Goal: Information Seeking & Learning: Learn about a topic

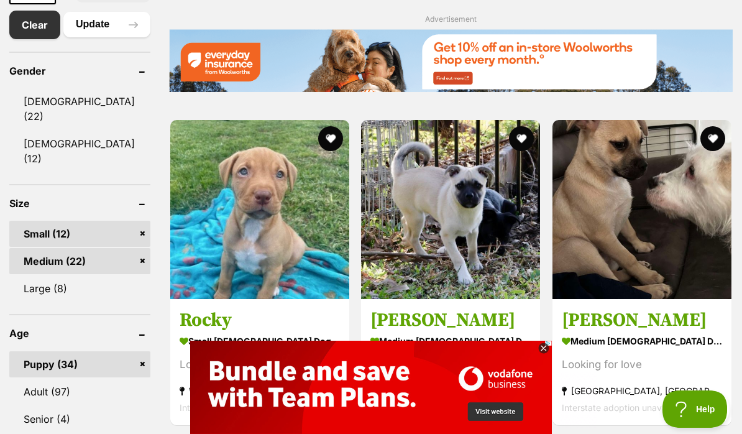
click at [541, 349] on icon at bounding box center [543, 348] width 11 height 11
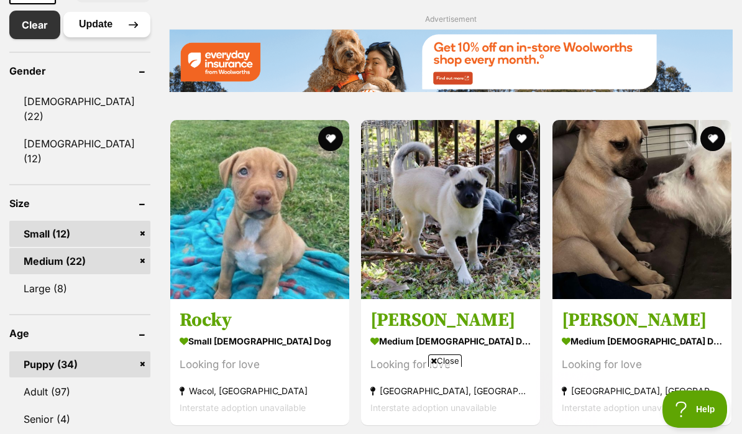
click at [96, 37] on button "Update" at bounding box center [106, 24] width 87 height 25
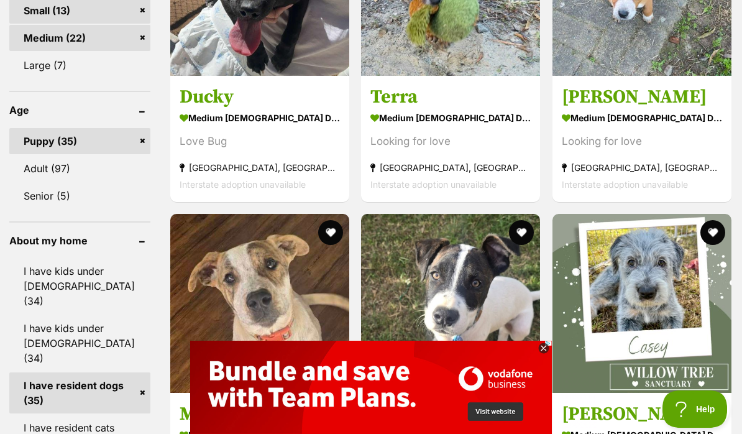
click at [543, 350] on icon at bounding box center [543, 348] width 4 height 4
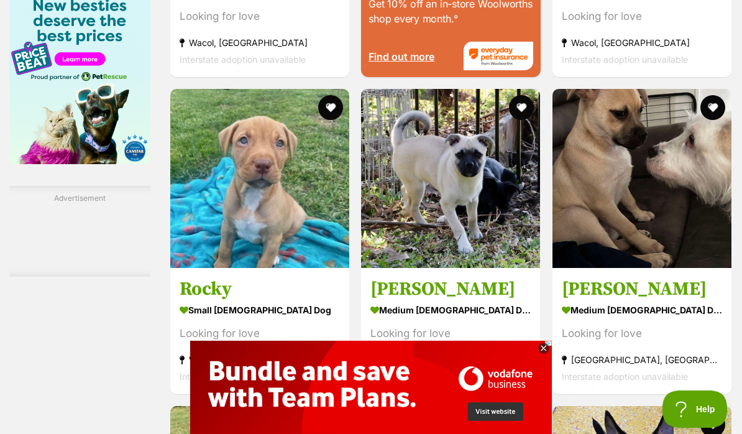
scroll to position [1751, 0]
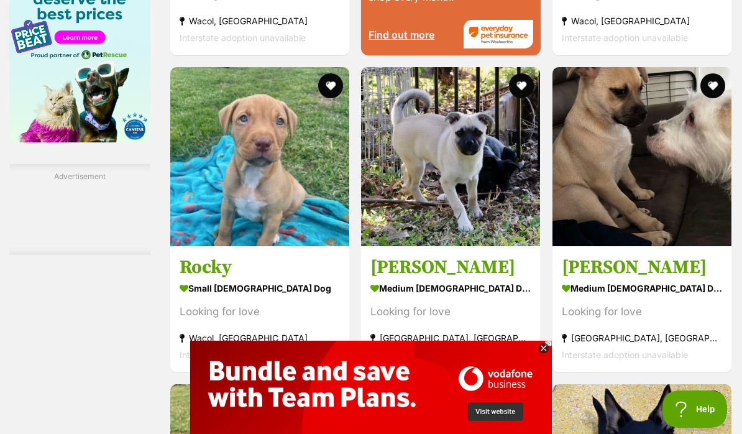
click at [542, 354] on icon at bounding box center [543, 348] width 11 height 11
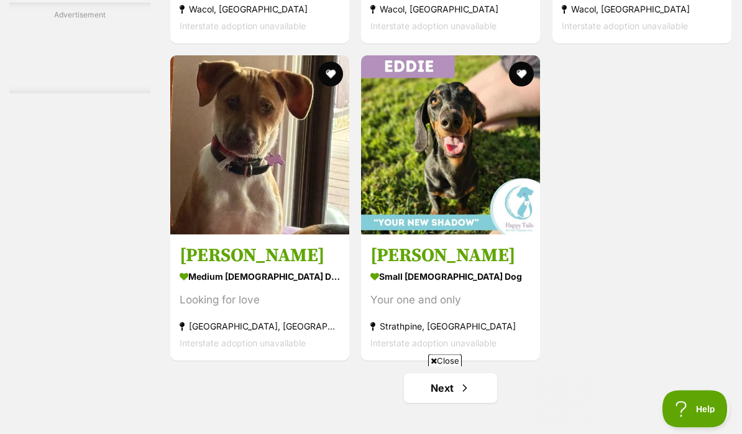
scroll to position [2397, 0]
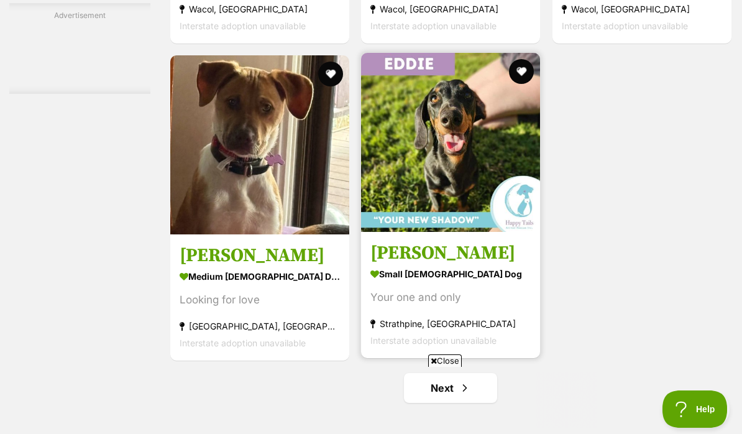
click at [453, 188] on img at bounding box center [450, 142] width 179 height 179
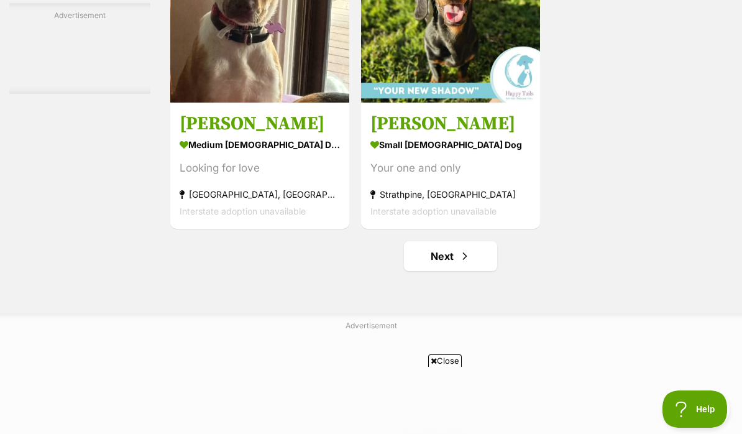
scroll to position [0, 0]
click at [439, 271] on link "Next" at bounding box center [450, 256] width 93 height 30
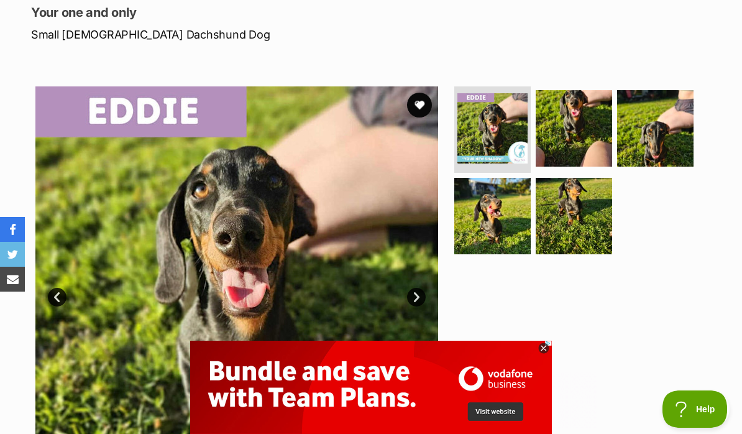
scroll to position [167, 0]
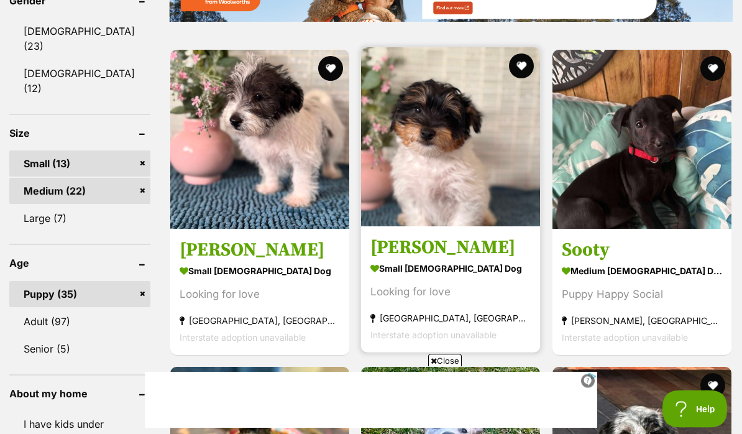
scroll to position [819, 0]
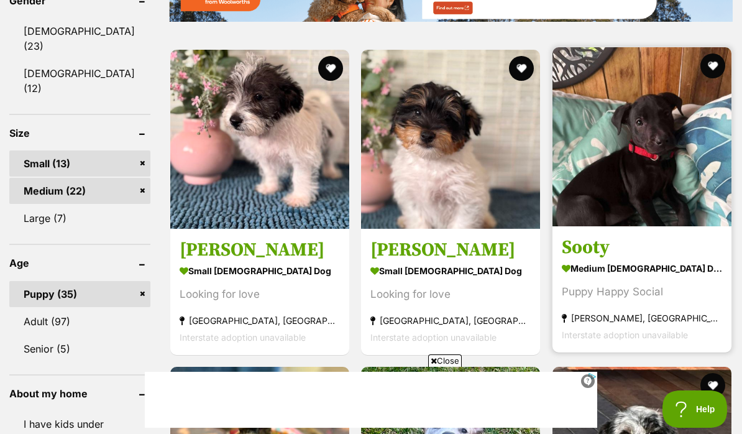
click at [670, 175] on img at bounding box center [642, 136] width 179 height 179
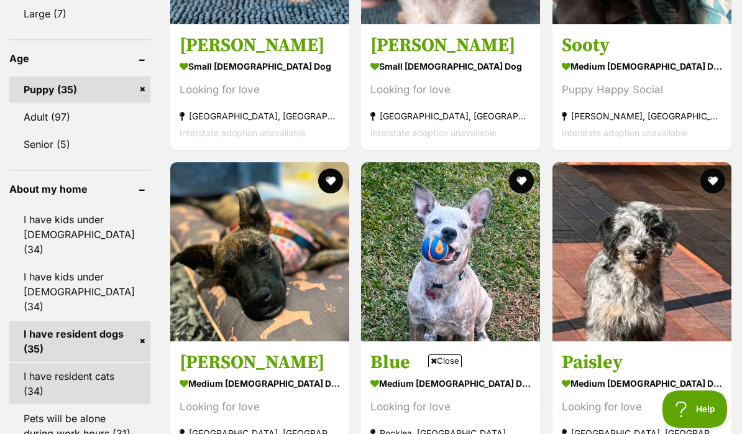
scroll to position [0, 0]
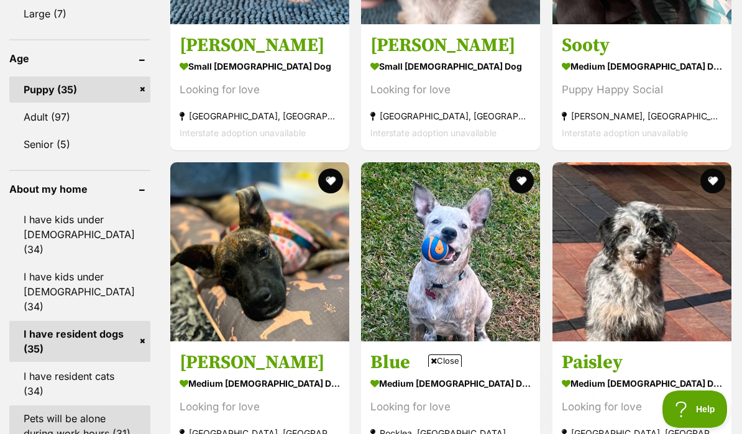
click at [62, 405] on link "Pets will be alone during work hours (31)" at bounding box center [79, 425] width 141 height 41
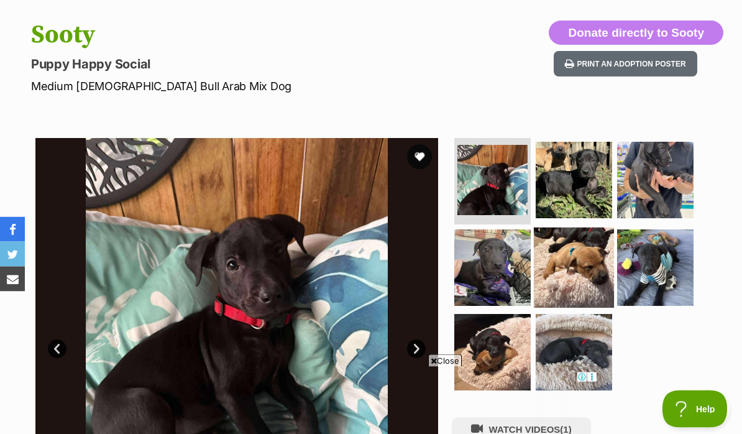
scroll to position [121, 0]
click at [578, 255] on img at bounding box center [574, 267] width 80 height 80
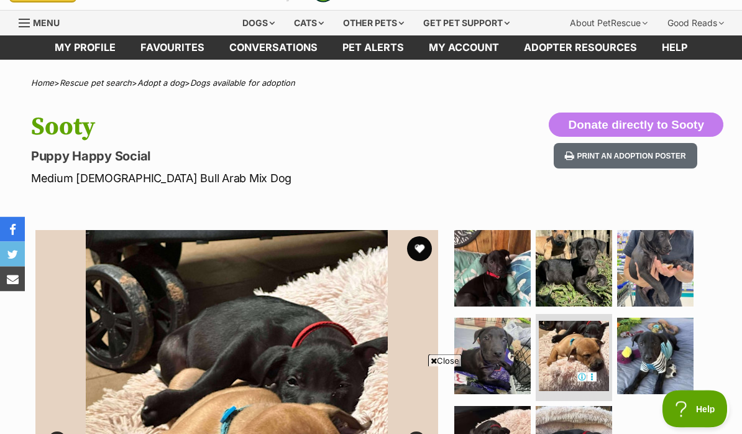
scroll to position [0, 0]
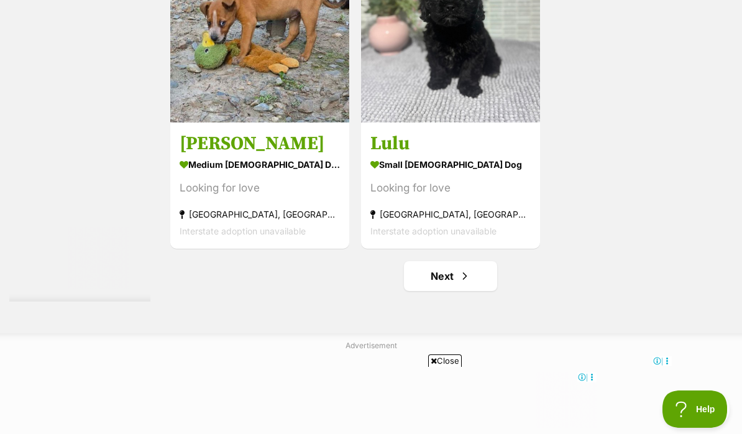
scroll to position [2515, 0]
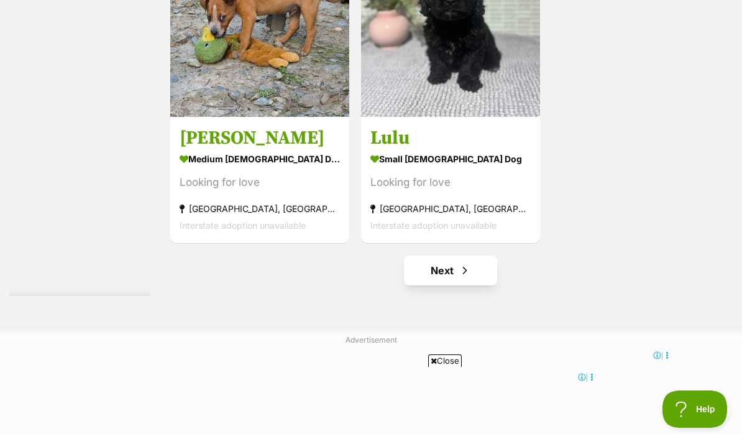
click at [469, 285] on link "Next" at bounding box center [450, 270] width 93 height 30
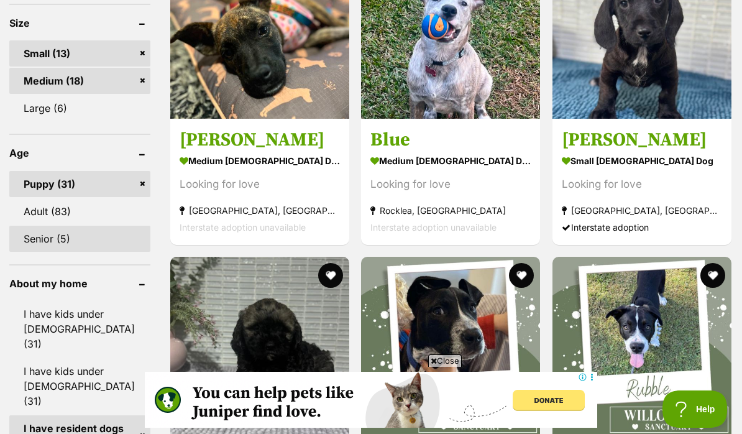
scroll to position [909, 0]
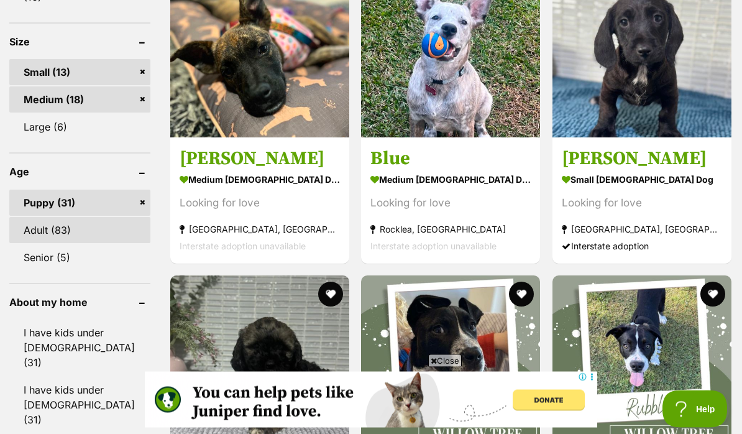
click at [76, 218] on link "Adult (83)" at bounding box center [79, 231] width 141 height 26
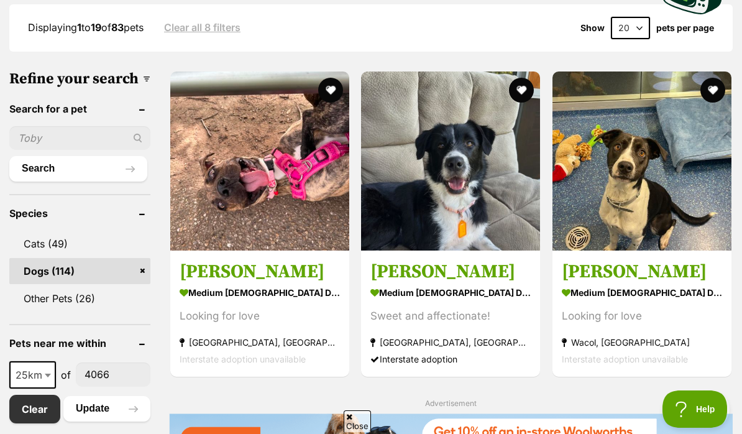
scroll to position [408, 0]
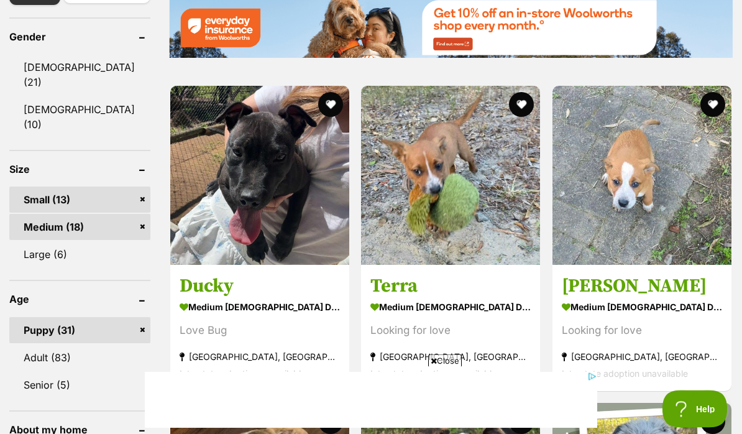
scroll to position [782, 0]
click at [68, 347] on link "Adult (83)" at bounding box center [79, 357] width 141 height 26
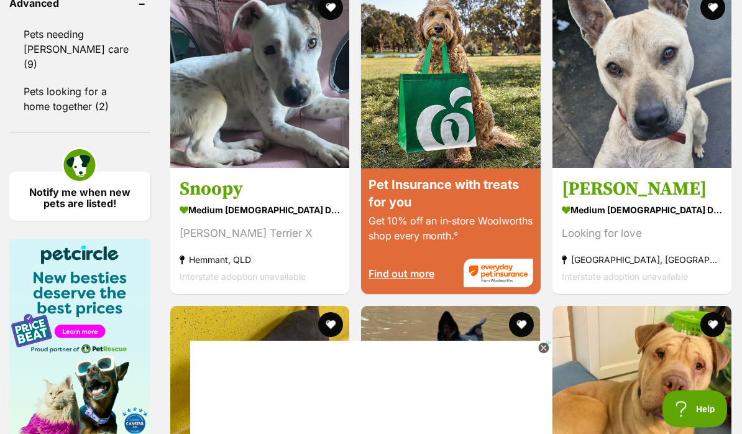
scroll to position [1513, 0]
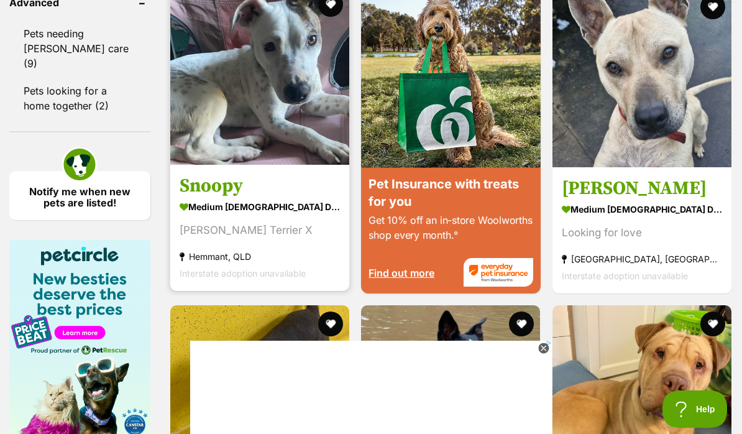
click at [226, 109] on img at bounding box center [259, 75] width 179 height 179
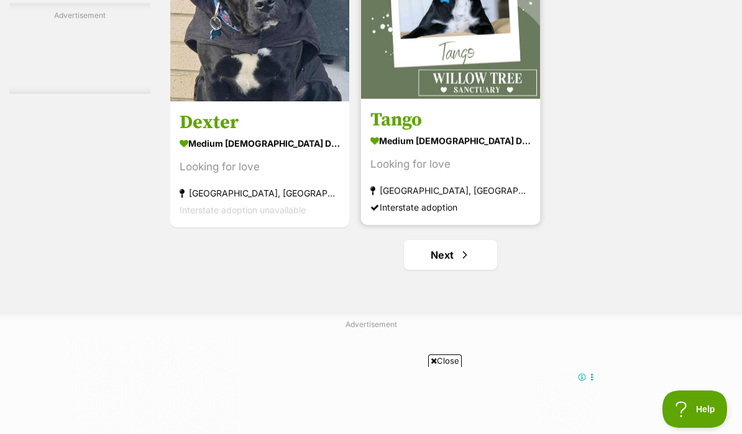
scroll to position [2538, 0]
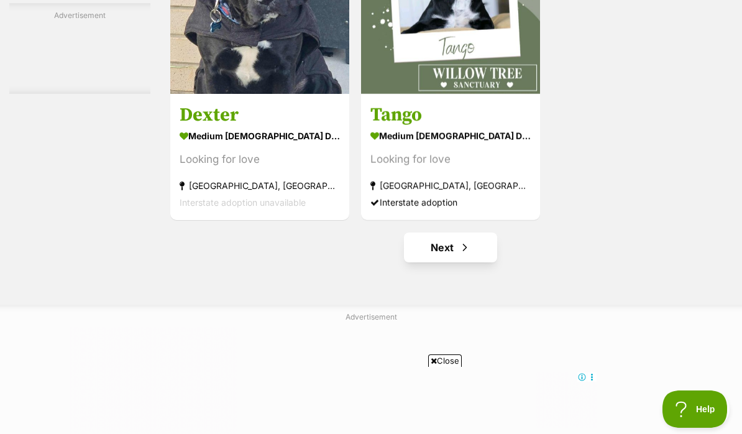
click at [436, 262] on link "Next" at bounding box center [450, 247] width 93 height 30
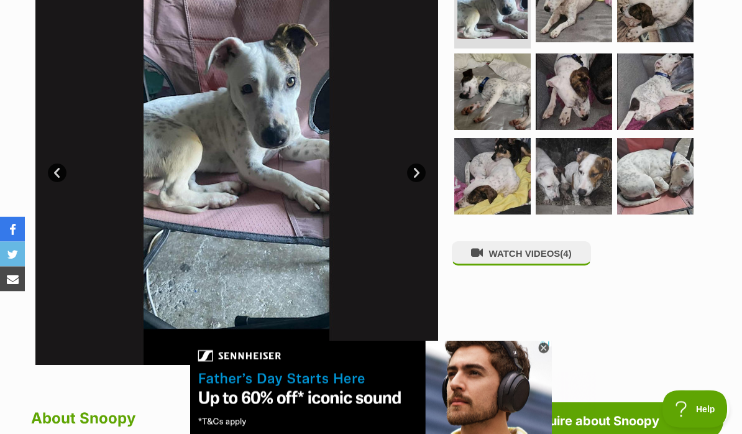
scroll to position [264, 0]
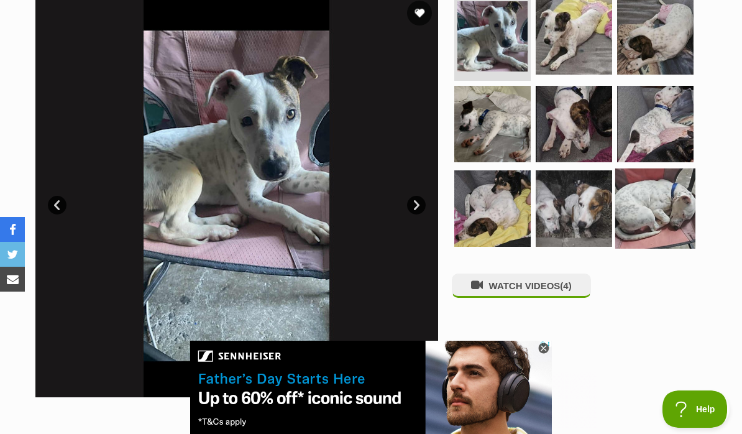
click at [626, 207] on img at bounding box center [655, 208] width 80 height 80
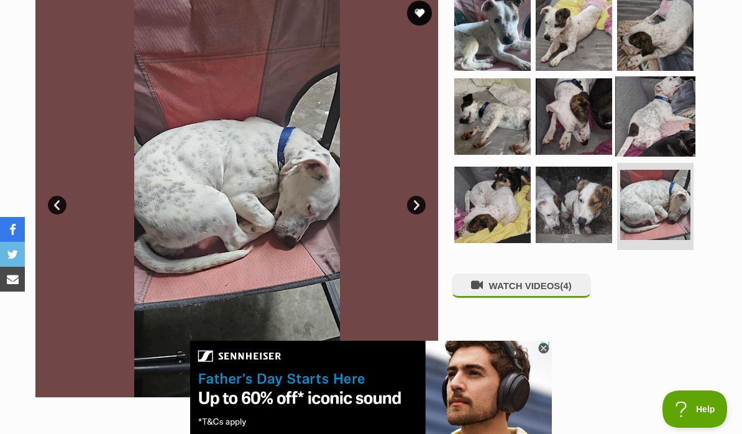
click at [681, 132] on img at bounding box center [655, 116] width 80 height 80
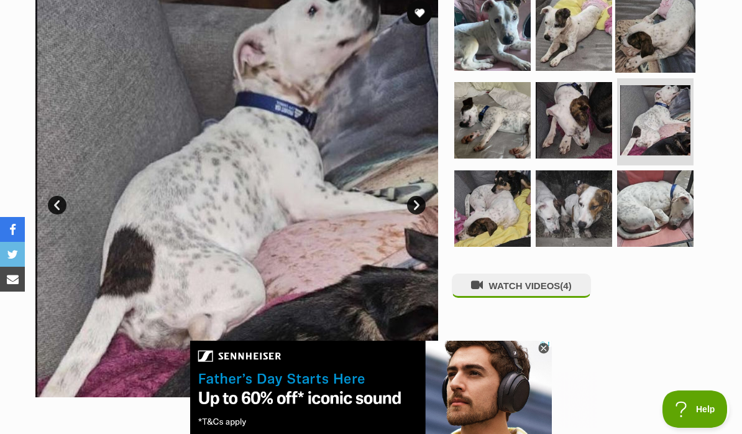
click at [677, 40] on img at bounding box center [655, 32] width 80 height 80
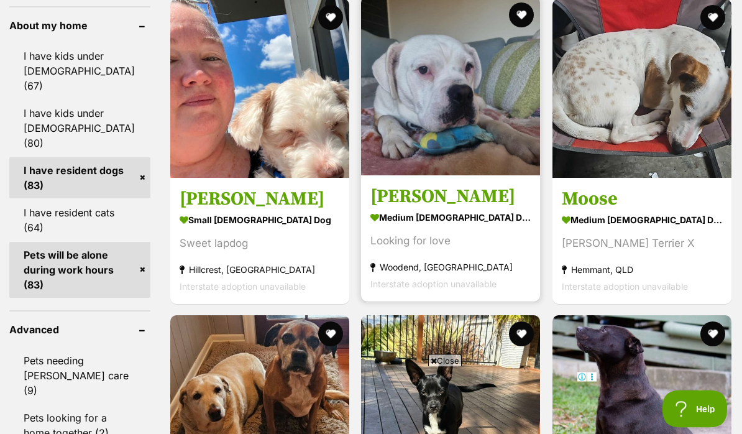
scroll to position [1186, 0]
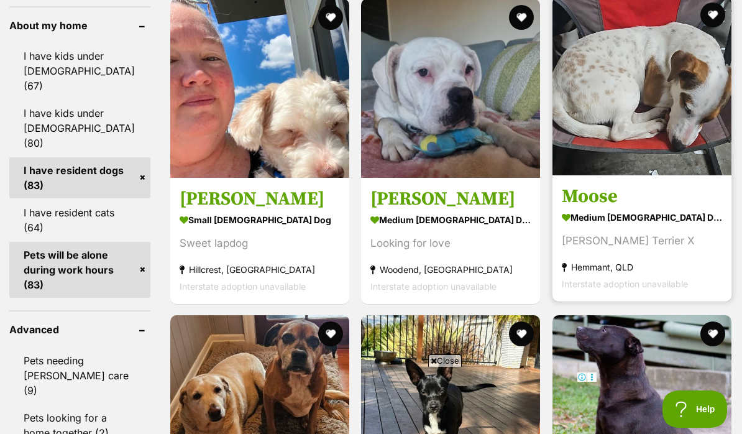
click at [640, 135] on img at bounding box center [642, 85] width 179 height 179
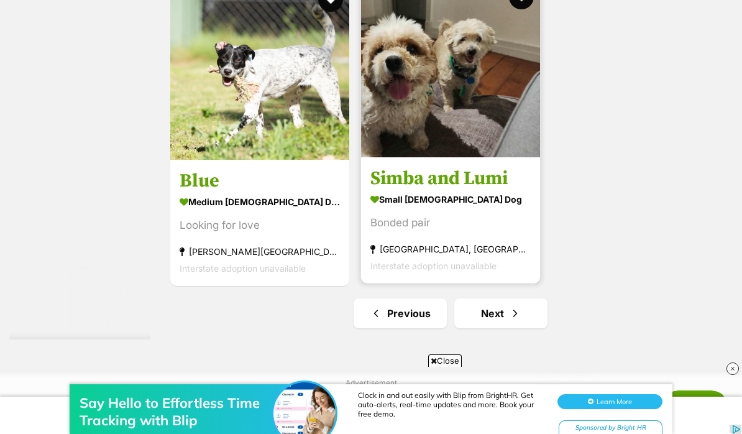
scroll to position [2480, 0]
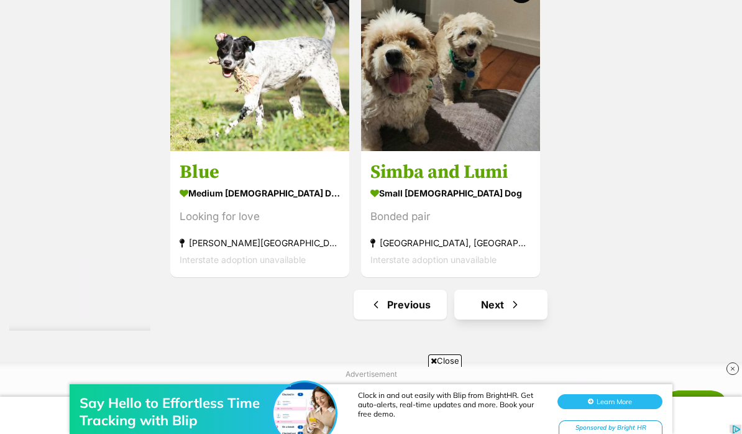
click at [483, 319] on link "Next" at bounding box center [500, 305] width 93 height 30
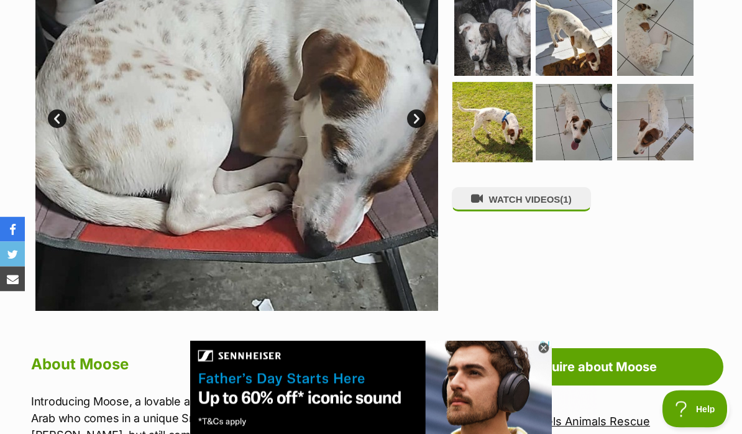
scroll to position [351, 0]
click at [479, 131] on img at bounding box center [492, 122] width 80 height 80
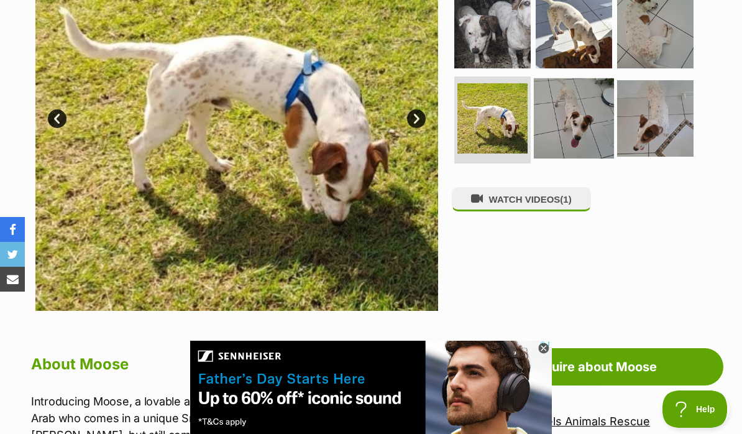
click at [558, 128] on img at bounding box center [574, 118] width 80 height 80
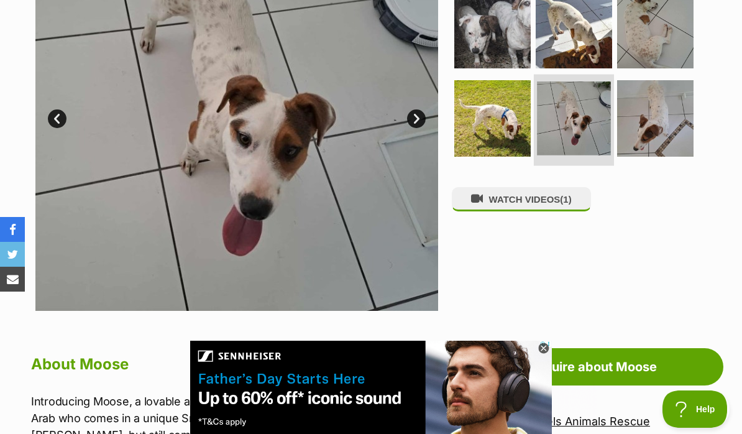
scroll to position [0, 0]
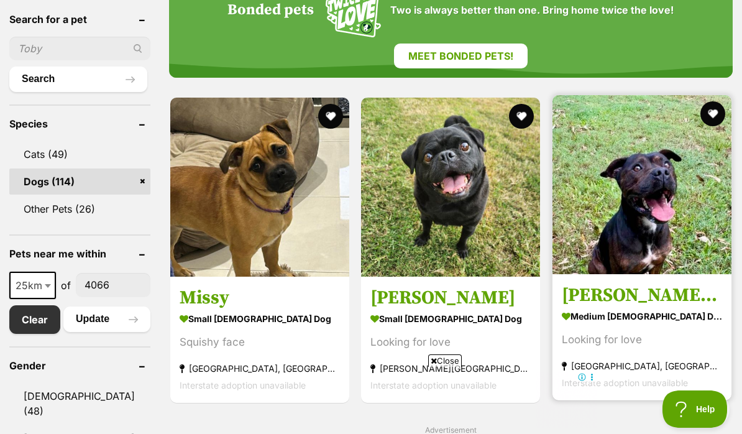
click at [633, 325] on strong "medium [DEMOGRAPHIC_DATA] Dog" at bounding box center [642, 316] width 160 height 18
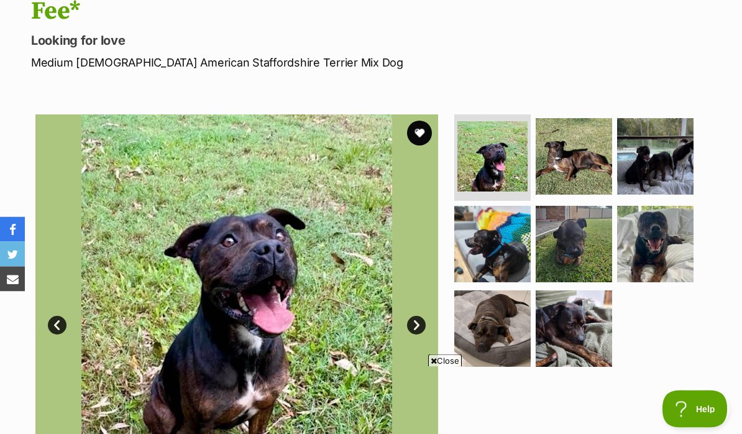
scroll to position [161, 0]
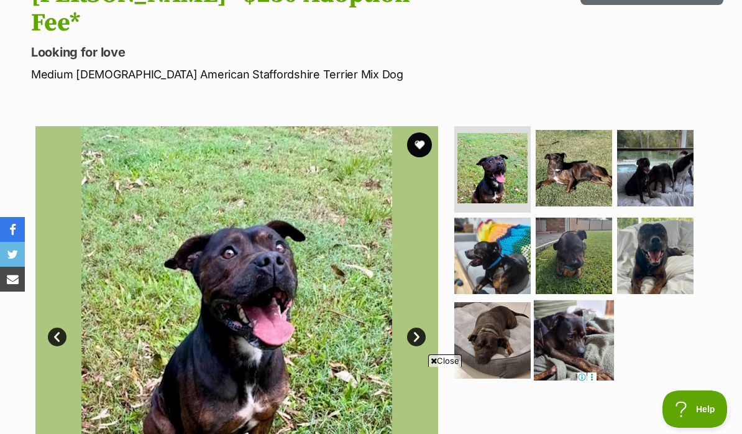
click at [598, 300] on img at bounding box center [574, 340] width 80 height 80
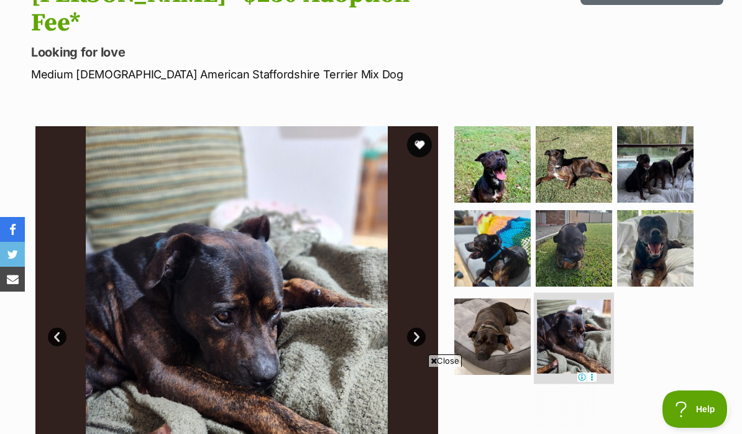
scroll to position [167, 0]
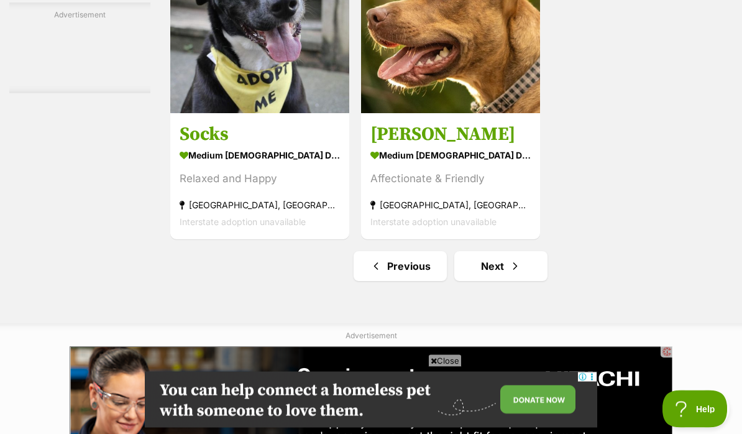
scroll to position [2635, 0]
click at [482, 281] on link "Next" at bounding box center [500, 266] width 93 height 30
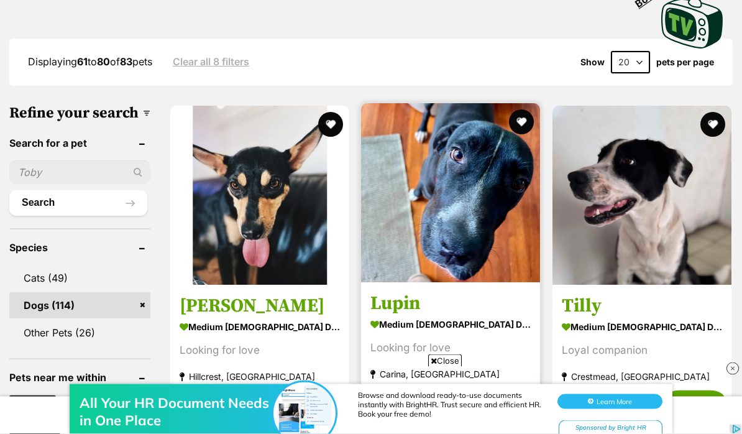
scroll to position [331, 0]
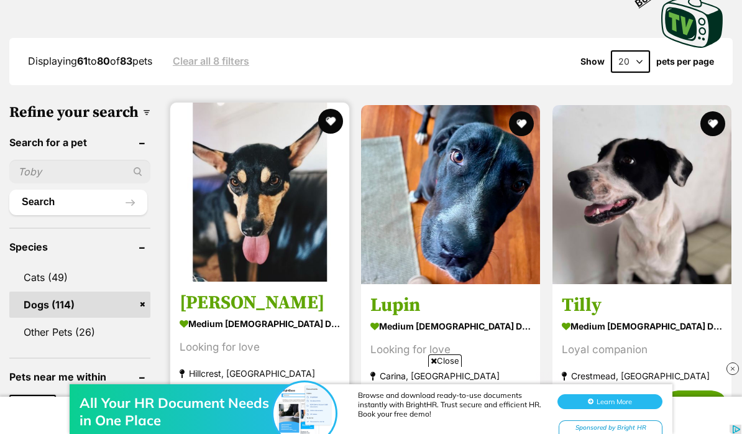
click at [283, 222] on img at bounding box center [259, 192] width 179 height 179
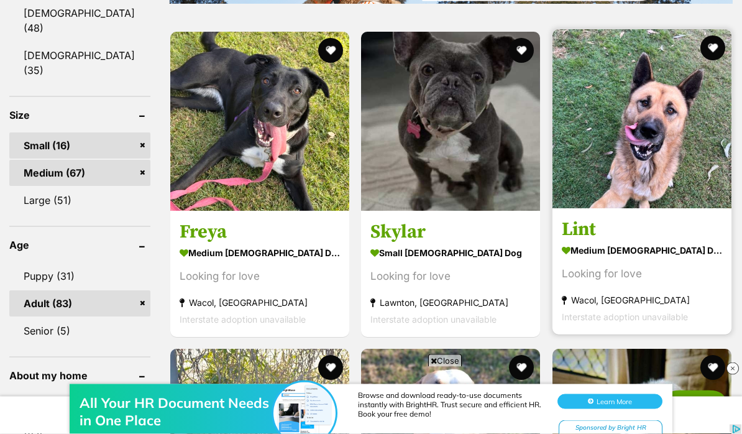
scroll to position [837, 0]
click at [688, 165] on img at bounding box center [642, 118] width 179 height 179
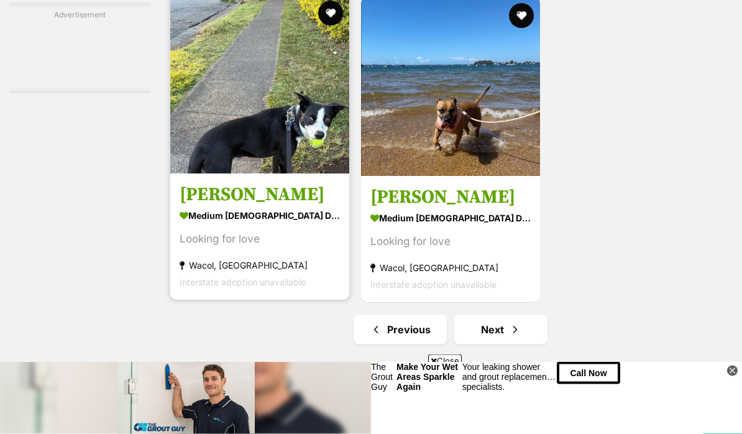
scroll to position [2457, 0]
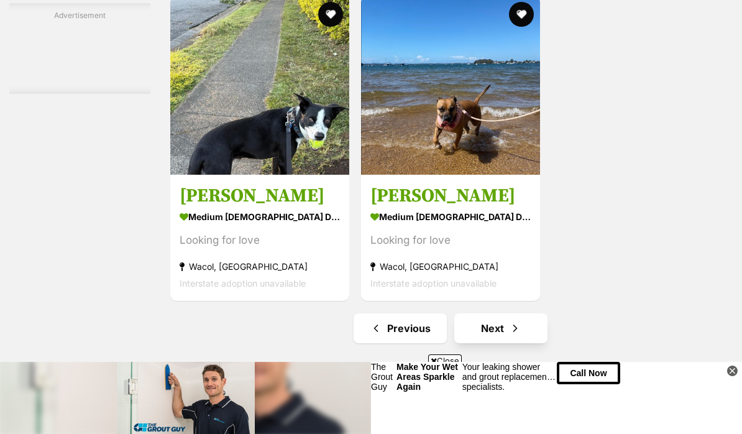
click at [484, 343] on link "Next" at bounding box center [500, 328] width 93 height 30
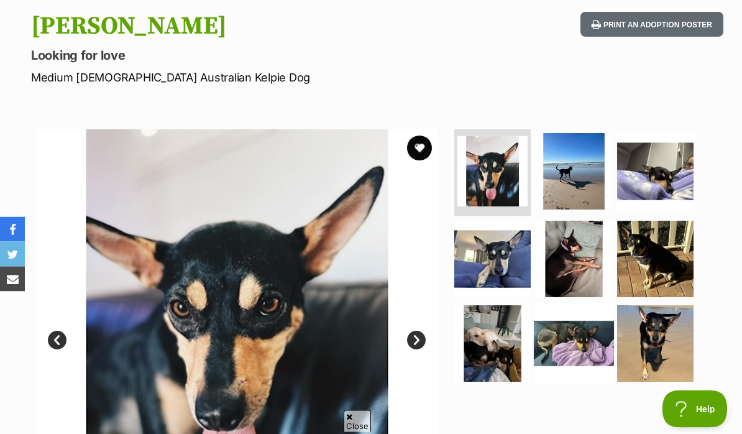
scroll to position [129, 0]
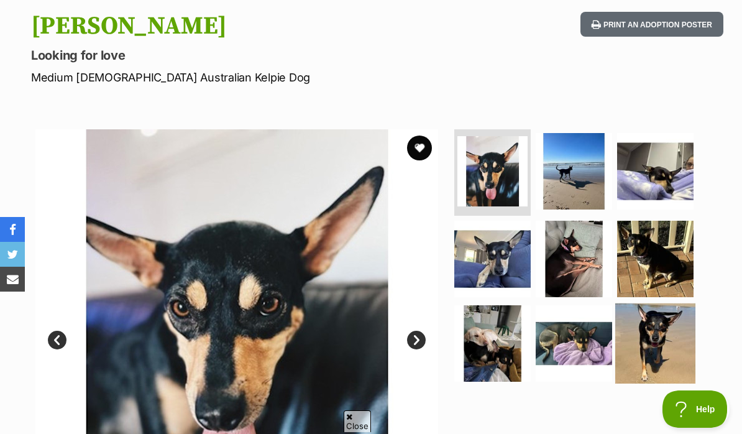
click at [659, 336] on img at bounding box center [655, 343] width 80 height 80
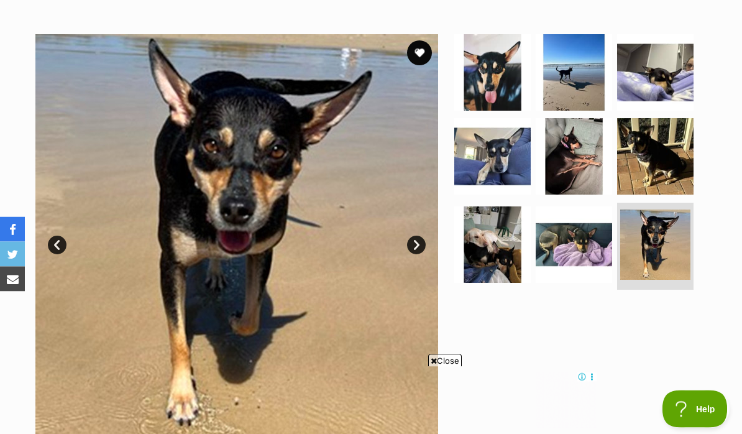
scroll to position [184, 0]
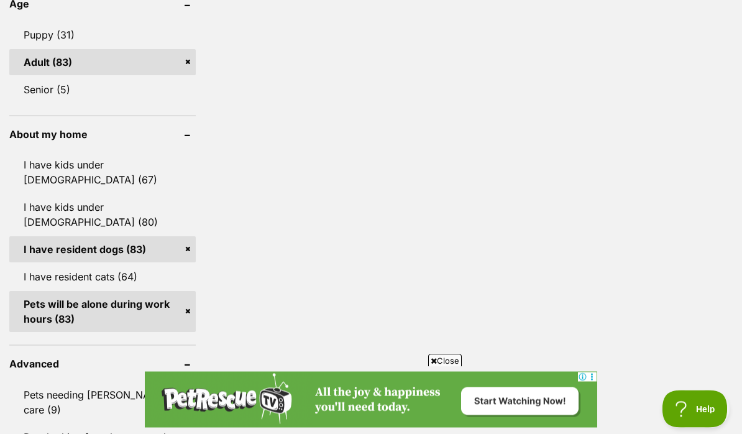
scroll to position [1048, 0]
click at [85, 267] on link "I have resident cats (64)" at bounding box center [102, 277] width 186 height 26
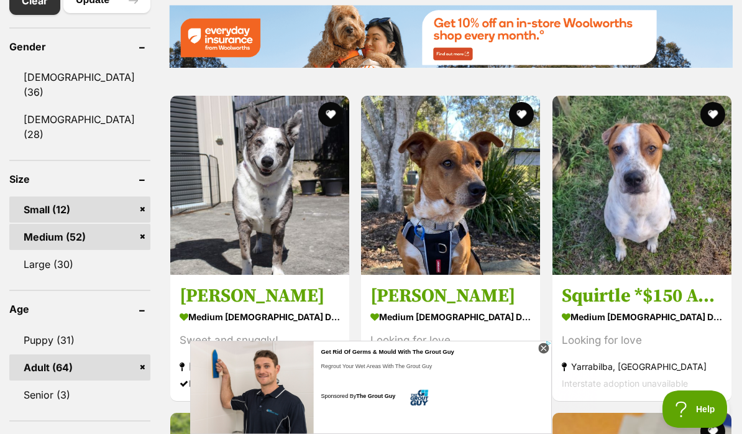
scroll to position [801, 0]
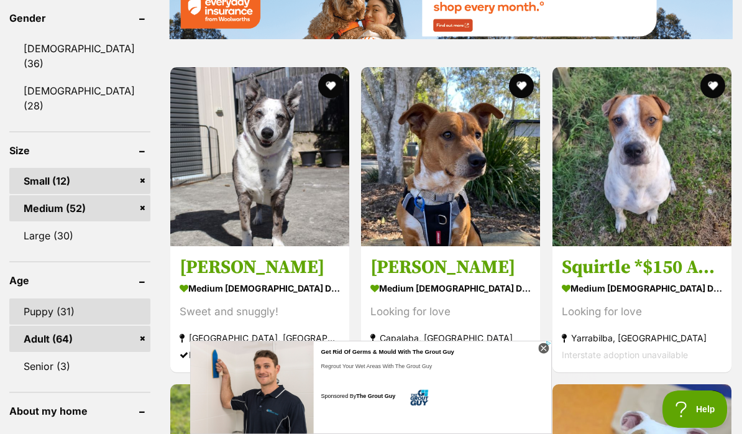
click at [60, 300] on link "Puppy (31)" at bounding box center [79, 311] width 141 height 26
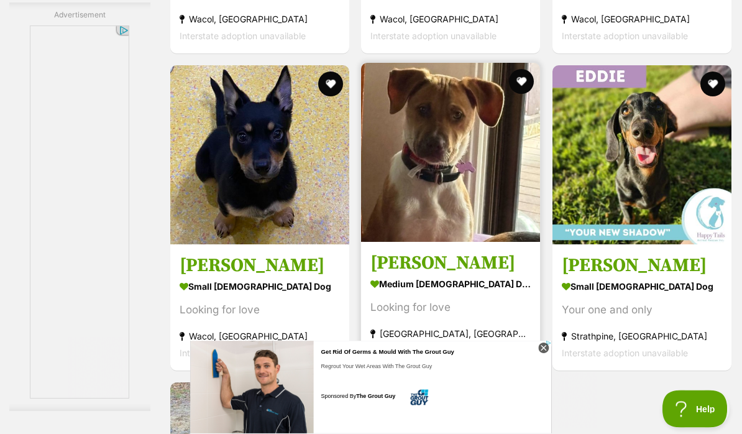
click at [429, 242] on img at bounding box center [450, 152] width 179 height 179
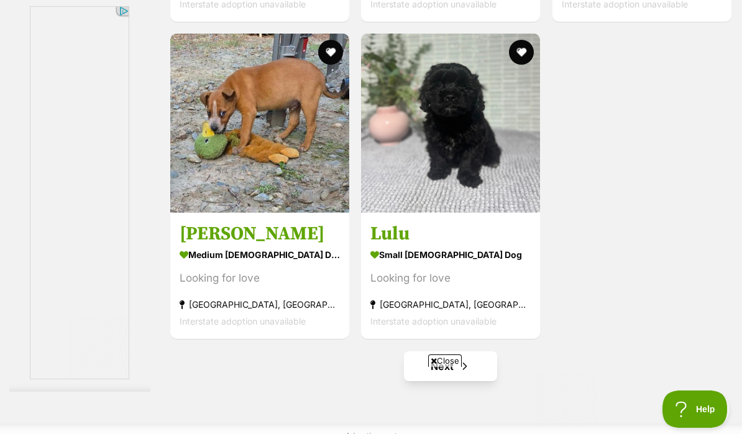
click at [443, 381] on link "Next" at bounding box center [450, 366] width 93 height 30
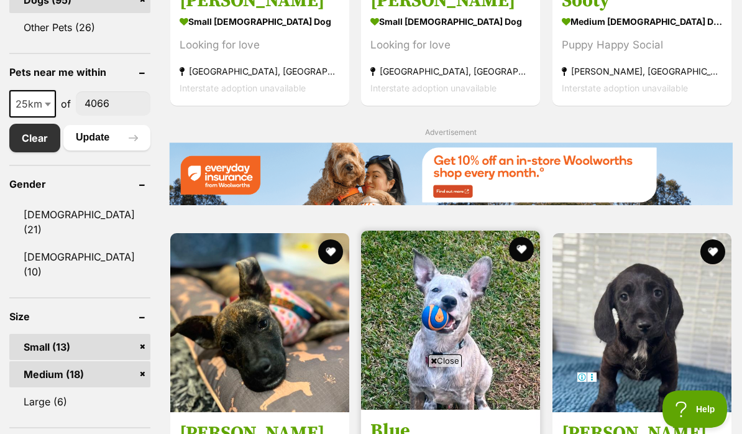
scroll to position [628, 0]
